Goal: Task Accomplishment & Management: Manage account settings

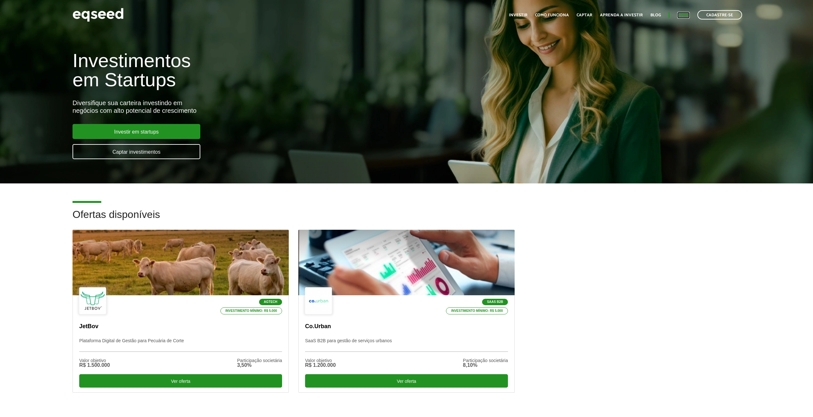
click at [680, 15] on link "Login" at bounding box center [683, 15] width 12 height 4
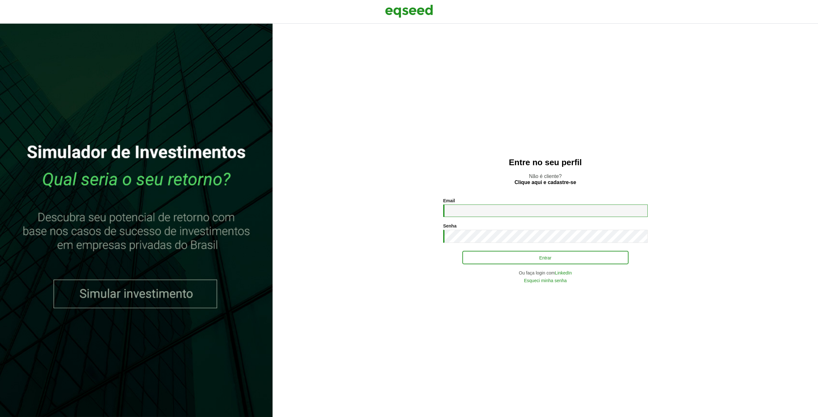
type input "**********"
click at [527, 259] on button "Entrar" at bounding box center [545, 257] width 166 height 12
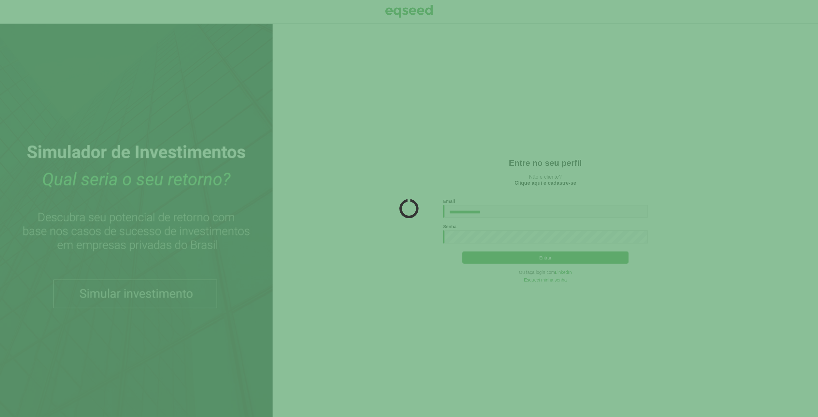
type button "Entrar"
